Goal: Information Seeking & Learning: Check status

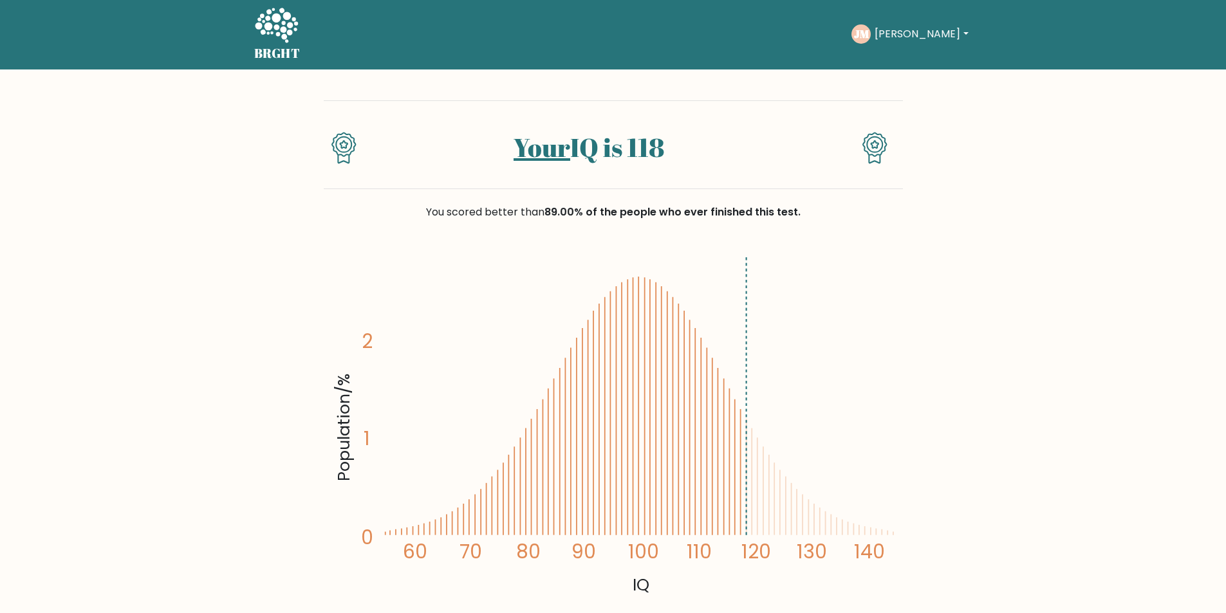
scroll to position [559, 0]
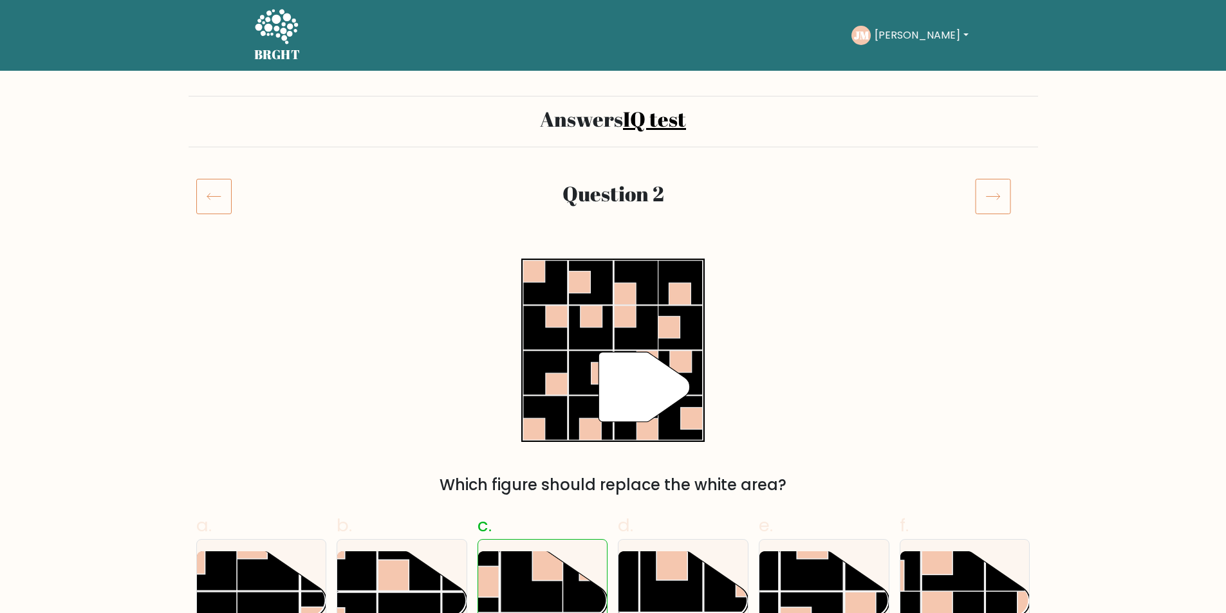
click at [975, 201] on icon at bounding box center [993, 196] width 36 height 36
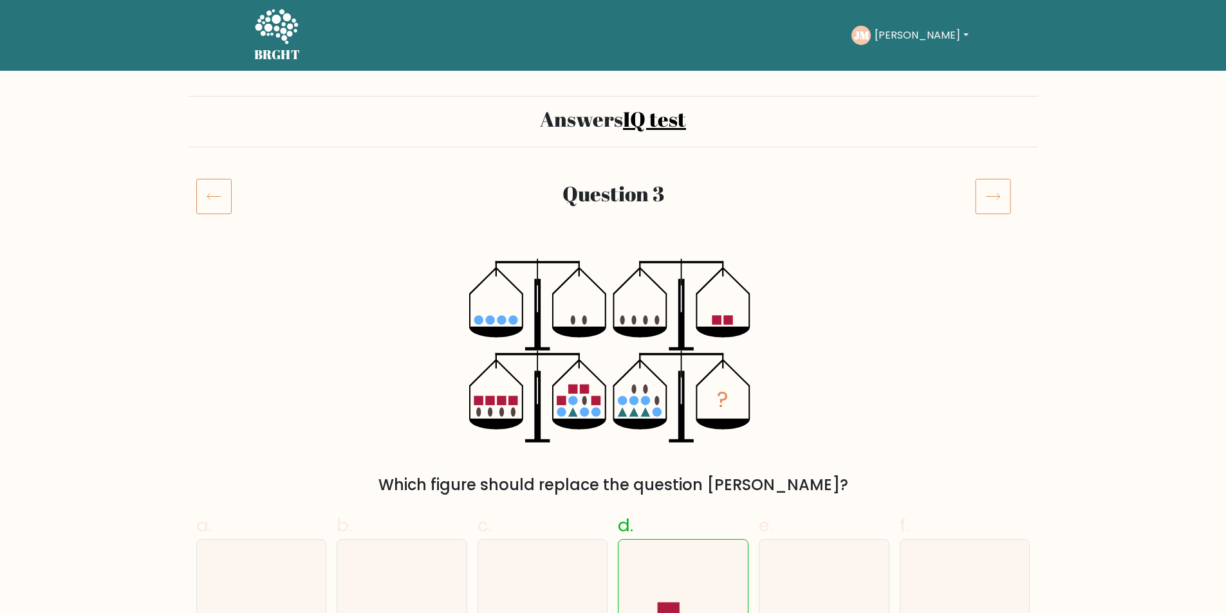
click at [982, 205] on icon at bounding box center [993, 196] width 36 height 36
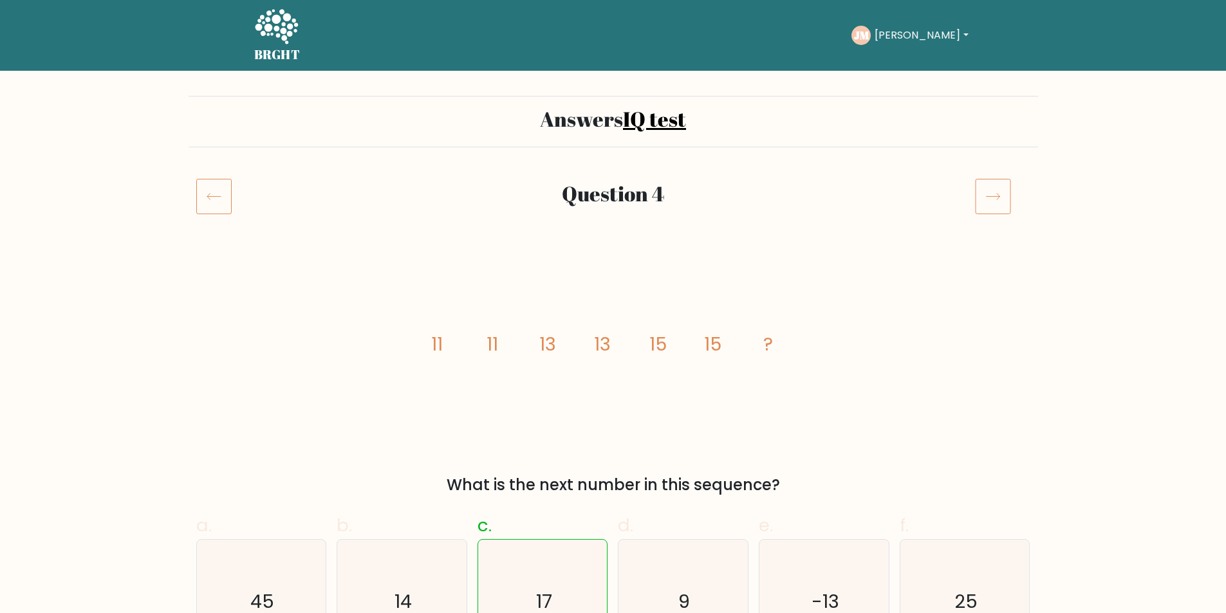
click at [205, 211] on icon at bounding box center [213, 196] width 35 height 36
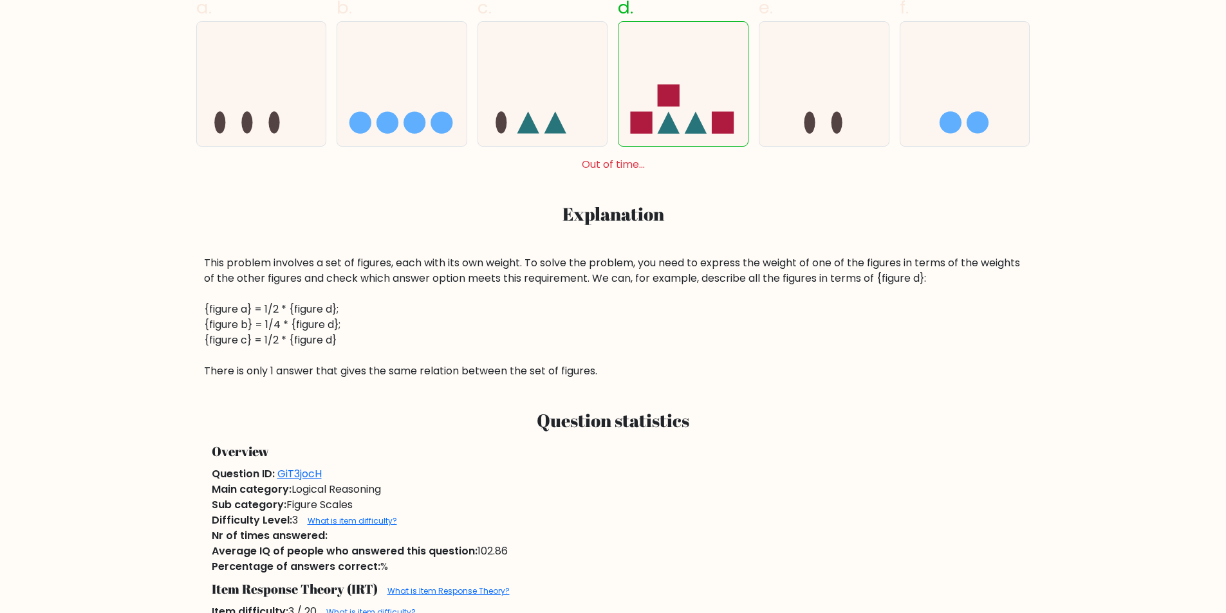
scroll to position [516, 0]
